Goal: Transaction & Acquisition: Book appointment/travel/reservation

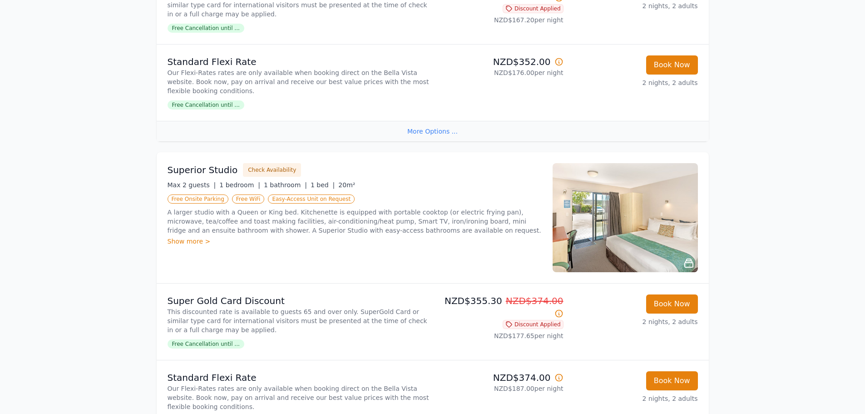
scroll to position [363, 0]
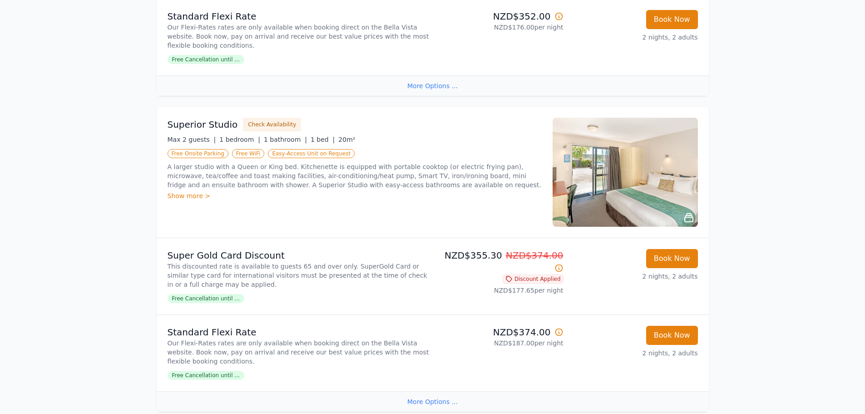
click at [559, 332] on icon at bounding box center [559, 331] width 9 height 9
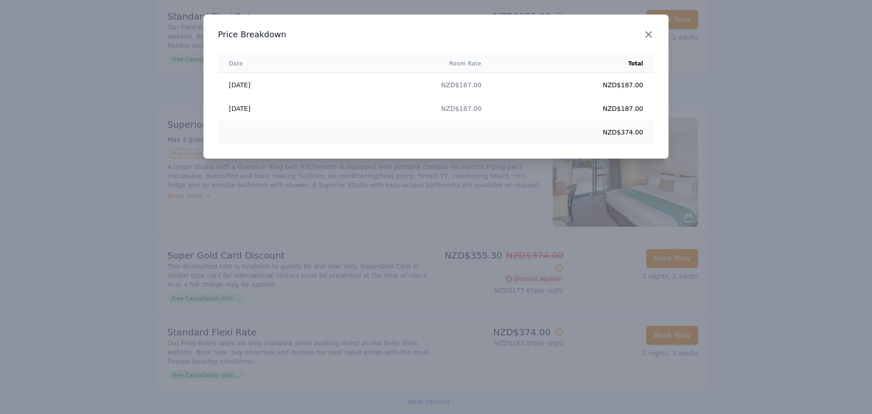
drag, startPoint x: 654, startPoint y: 34, endPoint x: 634, endPoint y: 34, distance: 19.5
click at [652, 34] on icon "button" at bounding box center [648, 34] width 11 height 11
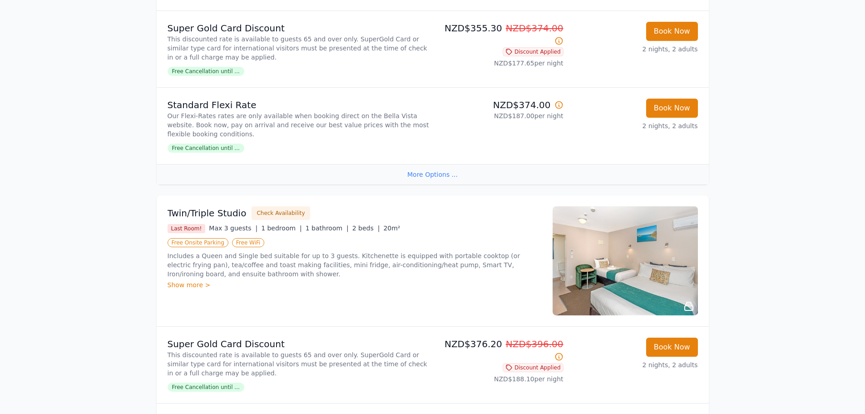
scroll to position [681, 0]
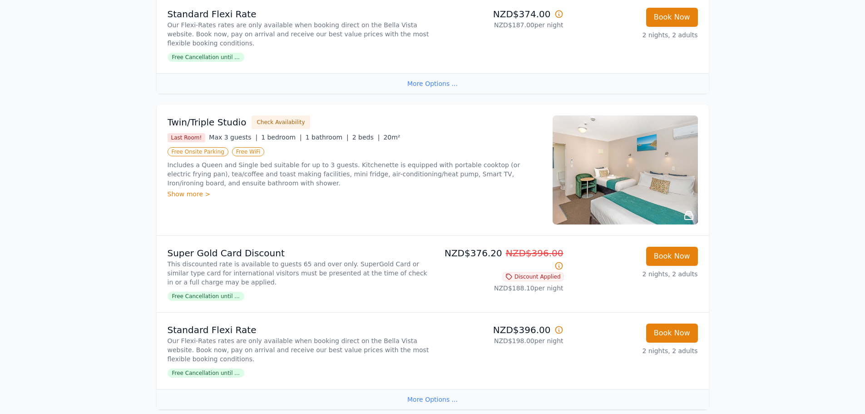
click at [558, 332] on icon at bounding box center [559, 329] width 9 height 9
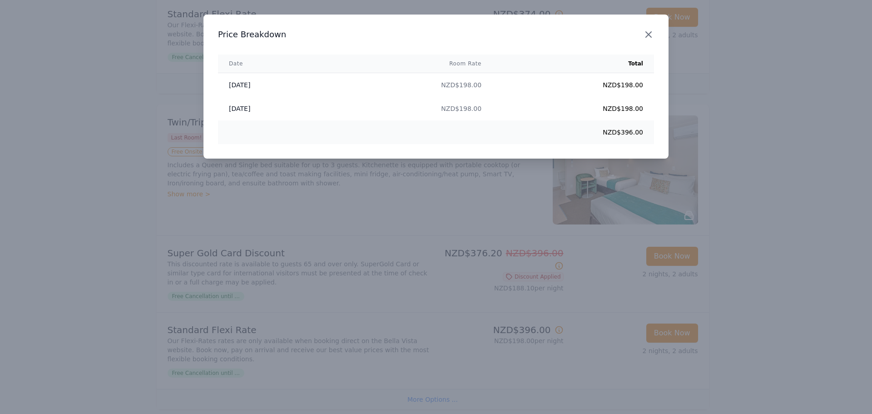
click at [647, 33] on icon "button" at bounding box center [648, 34] width 5 height 5
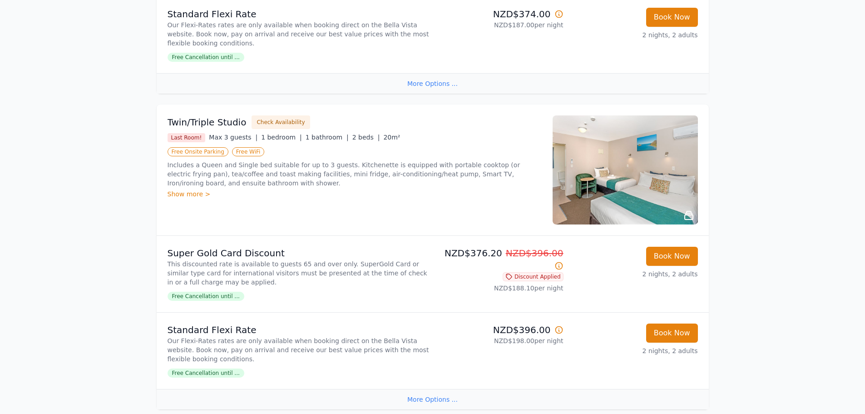
click at [624, 187] on img at bounding box center [625, 169] width 145 height 109
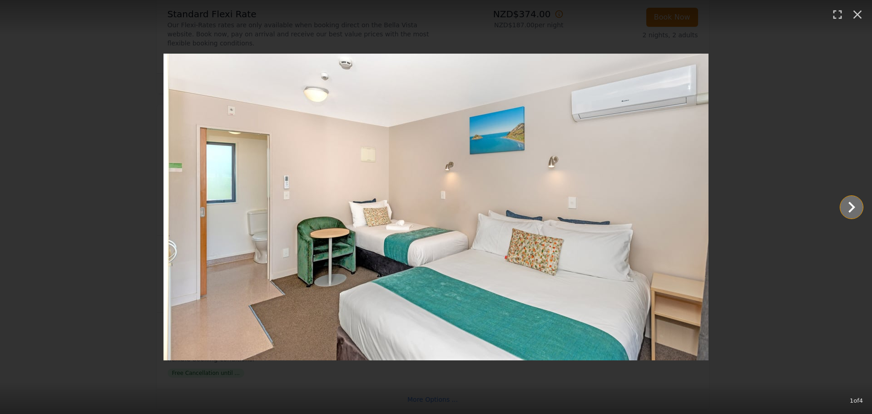
click at [846, 209] on icon "Show slide 2 of 4" at bounding box center [852, 207] width 22 height 22
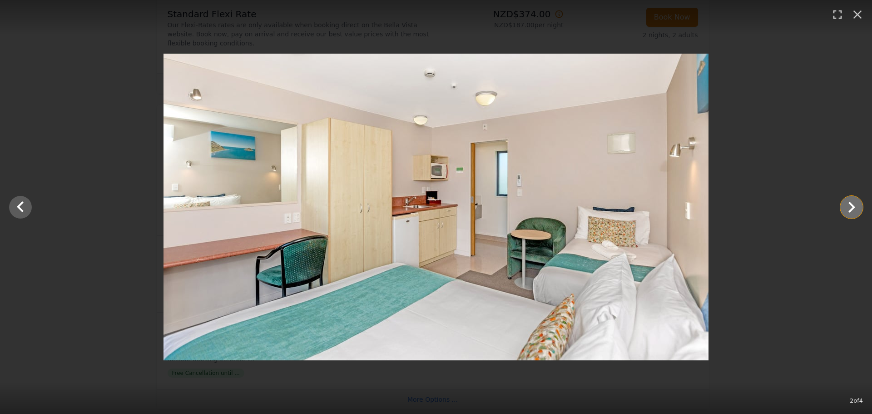
click at [849, 207] on icon "Show slide 3 of 4" at bounding box center [852, 207] width 22 height 22
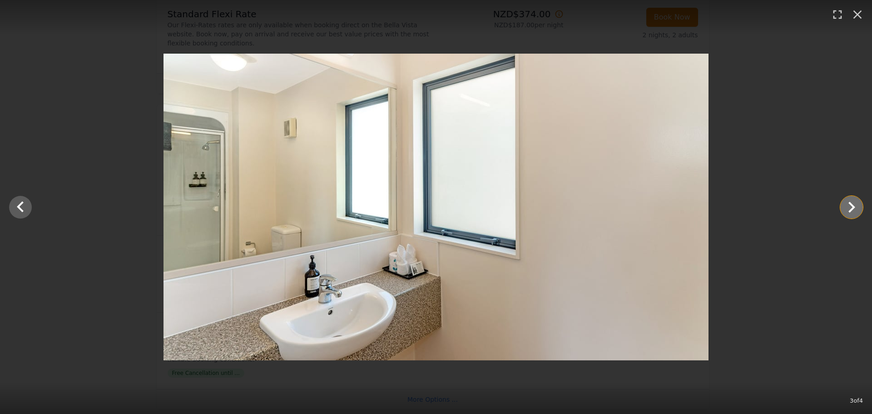
click at [849, 207] on icon "Show slide 4 of 4" at bounding box center [852, 207] width 22 height 22
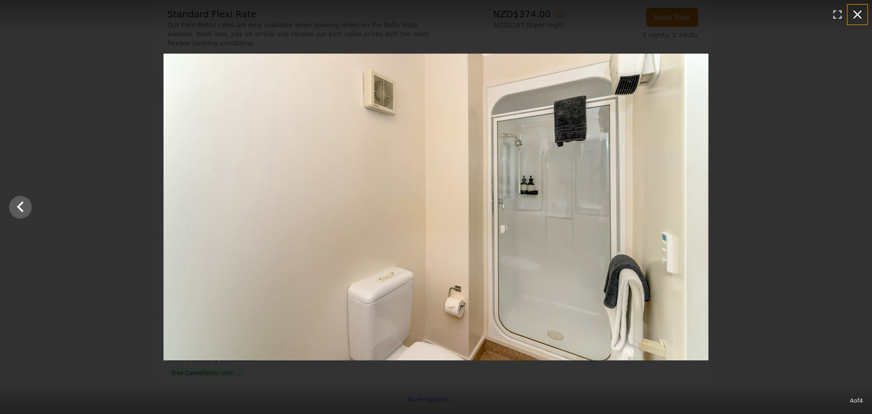
click at [860, 14] on icon "button" at bounding box center [857, 14] width 15 height 15
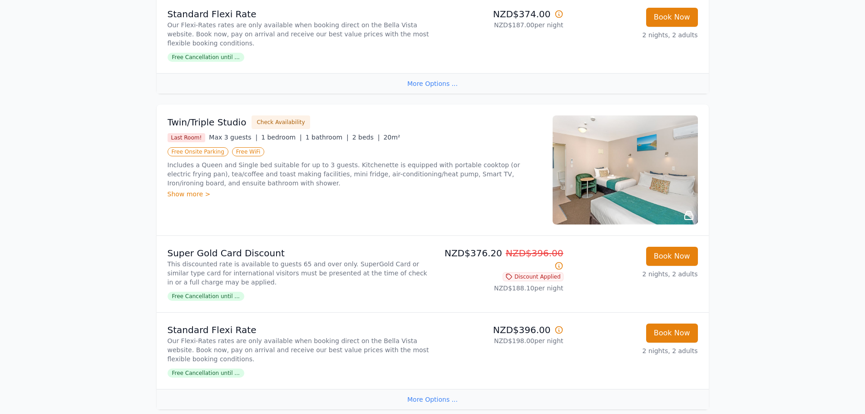
click at [630, 169] on img at bounding box center [625, 169] width 145 height 109
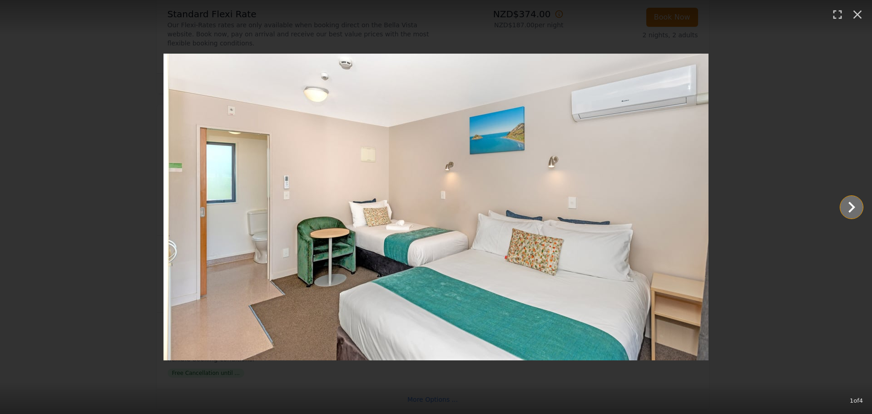
click at [853, 207] on icon "Show slide 2 of 4" at bounding box center [851, 207] width 7 height 11
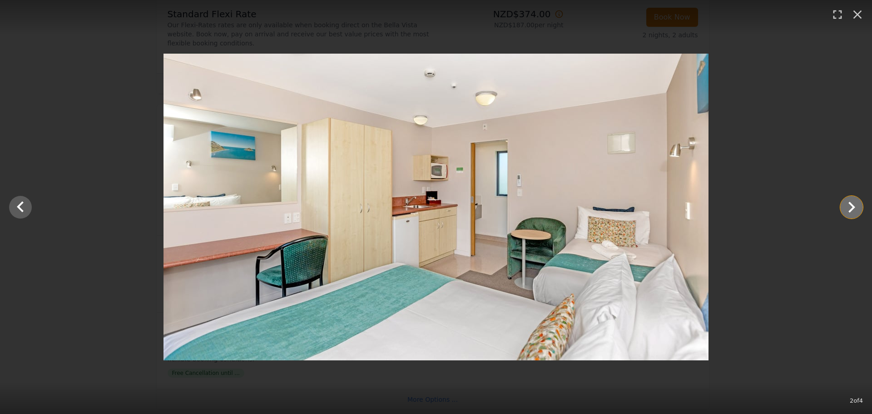
click at [853, 207] on icon "Show slide 3 of 4" at bounding box center [851, 207] width 7 height 11
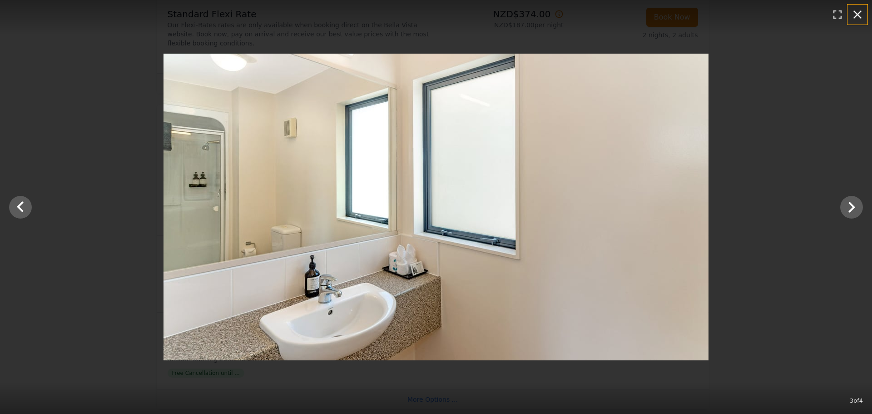
click at [852, 9] on icon "button" at bounding box center [857, 14] width 15 height 15
